Goal: Complete application form

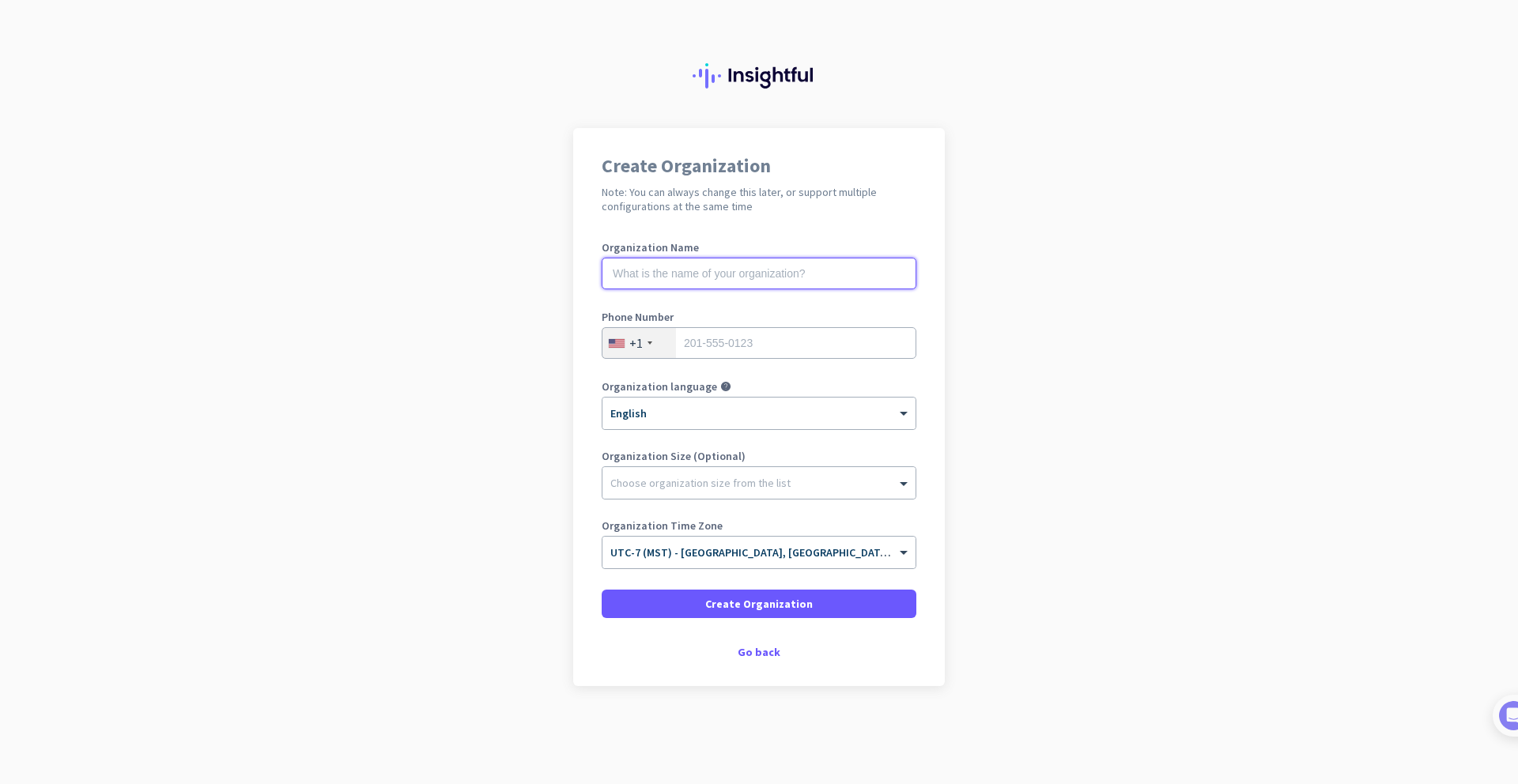
click at [790, 278] on input "text" at bounding box center [759, 273] width 315 height 31
type input "TRIFECTA™"
click at [790, 352] on input "tel" at bounding box center [759, 343] width 315 height 31
type input "6029317367"
click at [816, 492] on div "Choose organization size from the list" at bounding box center [759, 482] width 313 height 31
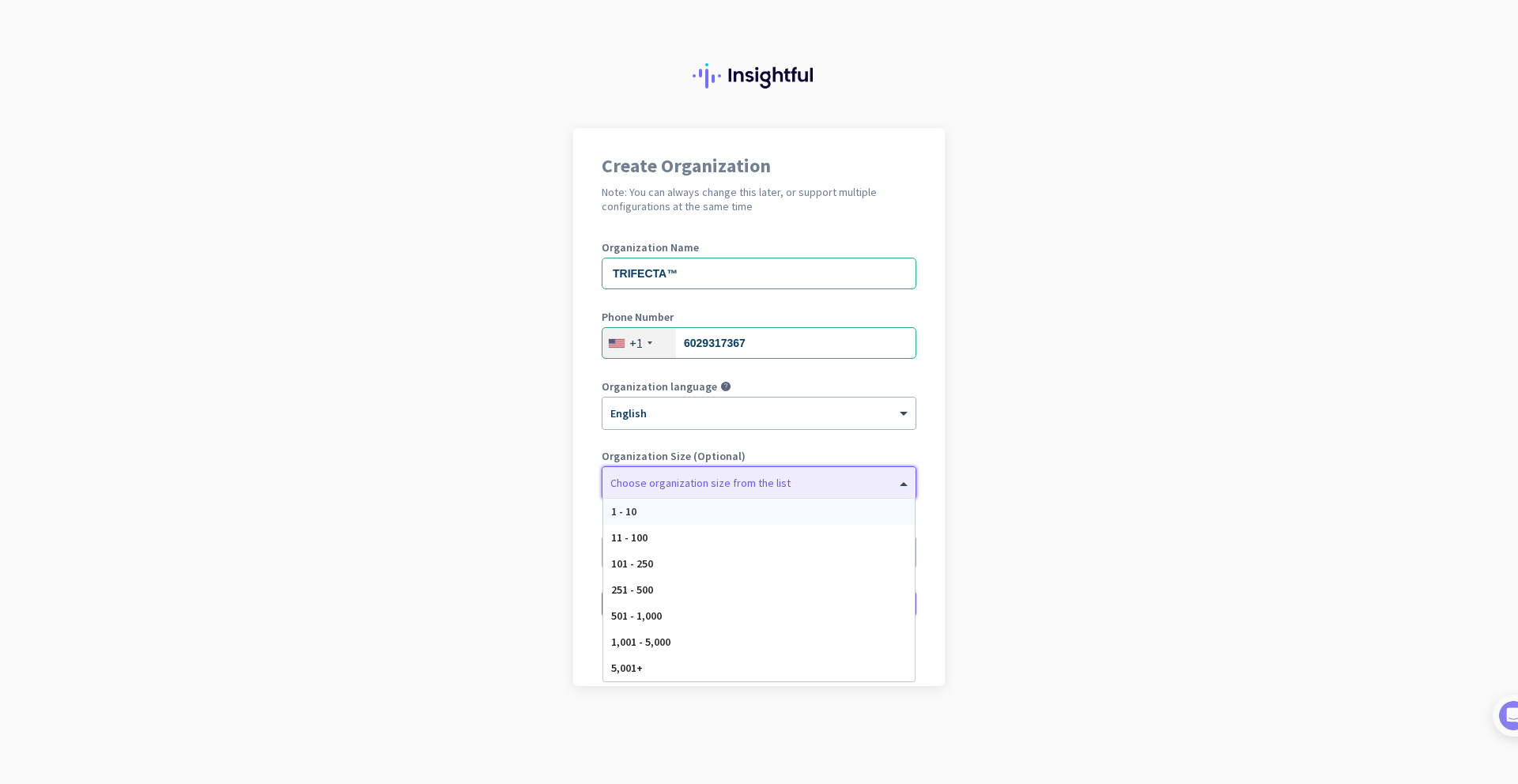
click at [807, 514] on div "1 - 10" at bounding box center [759, 511] width 311 height 26
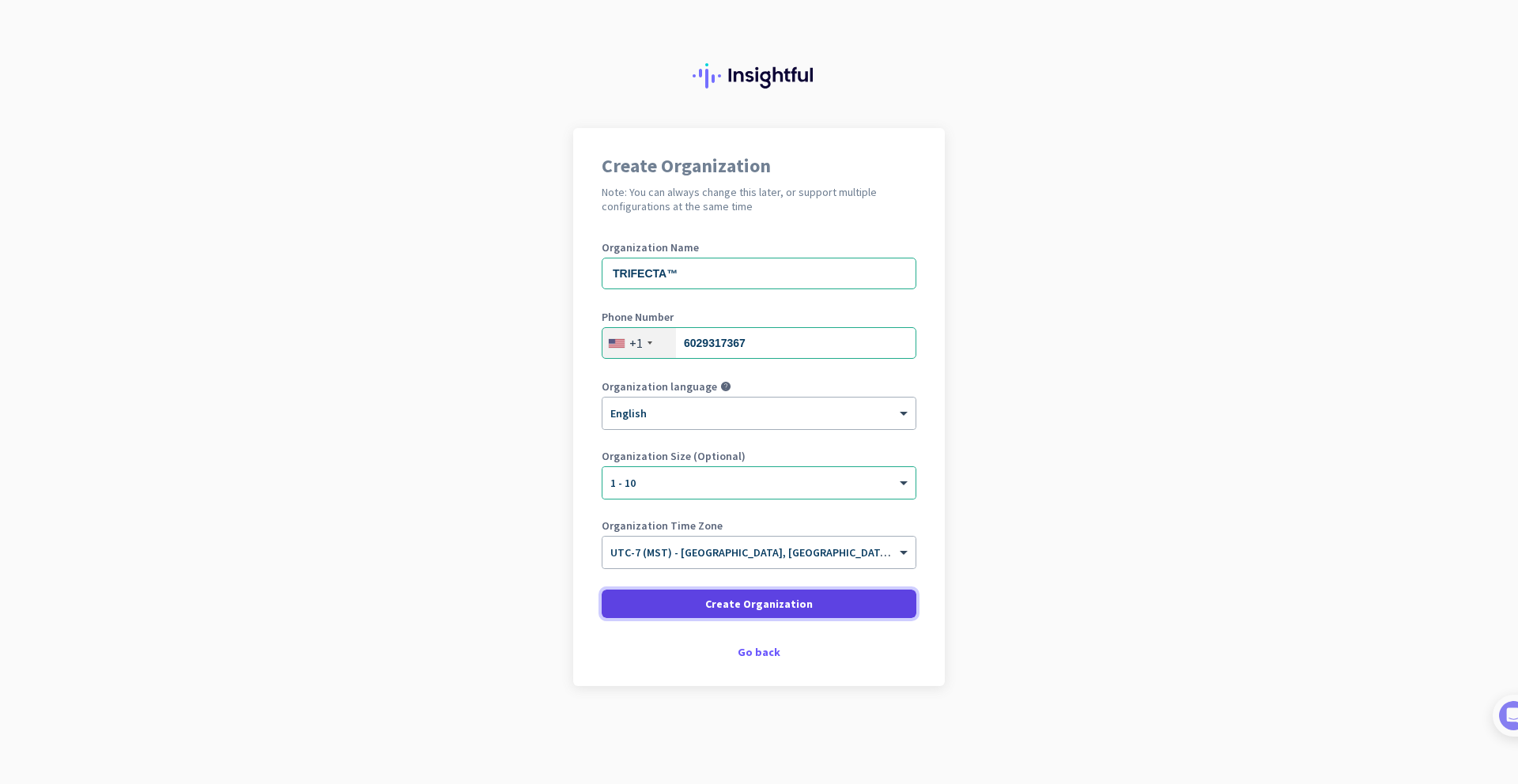
click at [841, 604] on span at bounding box center [759, 603] width 315 height 38
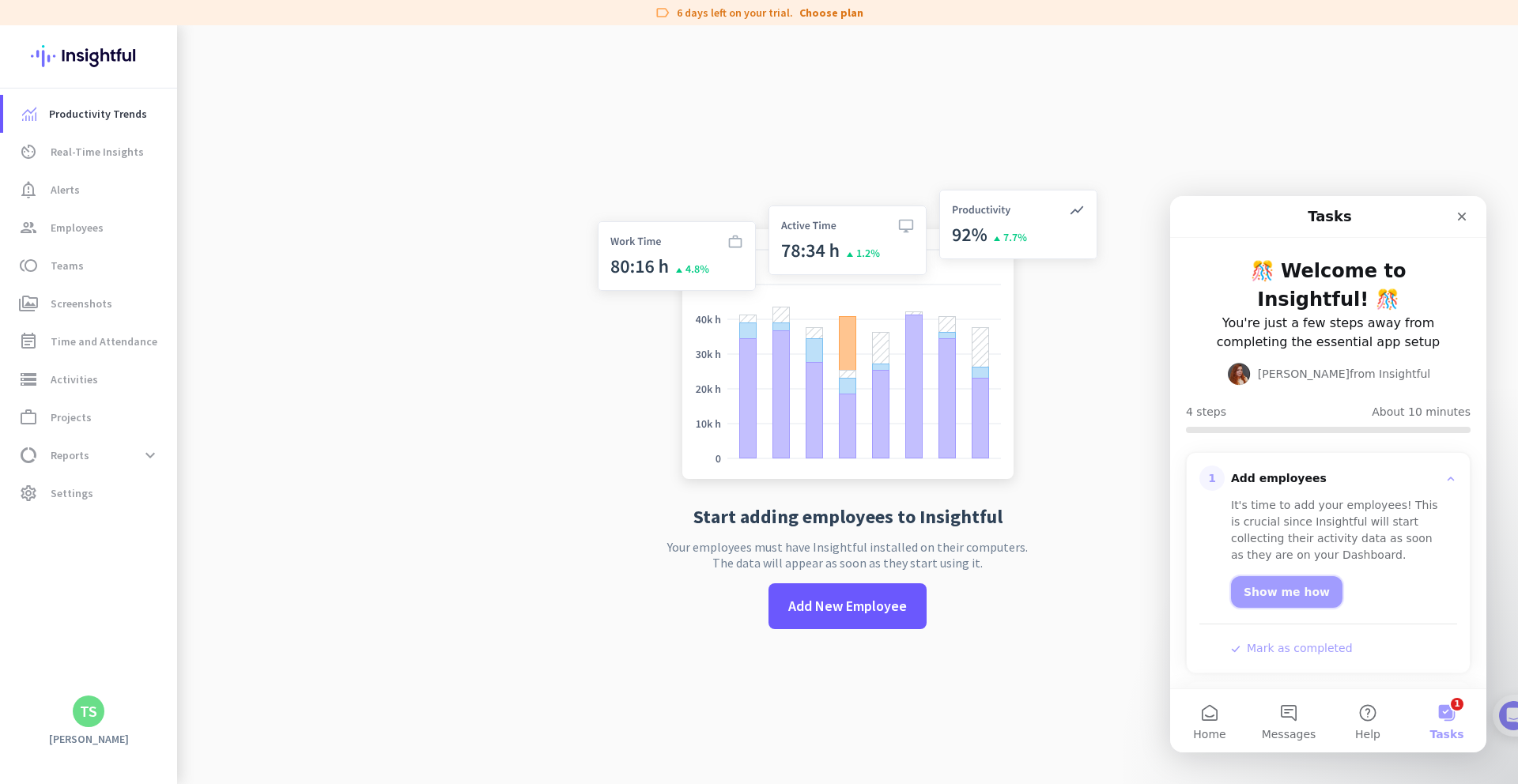
click at [1298, 577] on link "Show me how" at bounding box center [1287, 592] width 111 height 31
